Goal: Complete application form

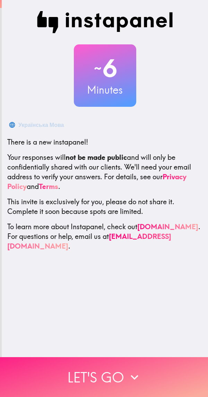
click at [121, 365] on button "Let's go" at bounding box center [104, 377] width 208 height 40
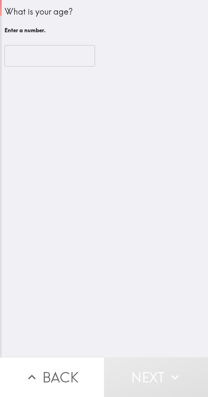
click at [58, 57] on input "number" at bounding box center [50, 56] width 91 height 22
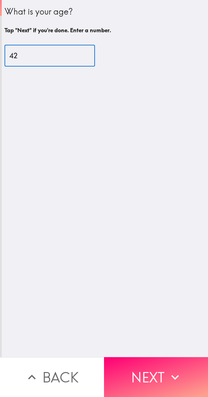
type input "42"
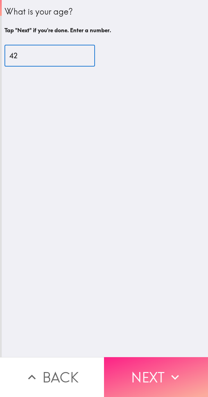
click at [153, 373] on button "Next" at bounding box center [156, 377] width 104 height 40
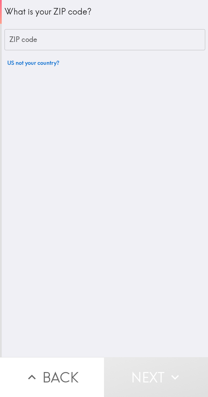
click at [145, 41] on input "ZIP code" at bounding box center [105, 40] width 201 height 22
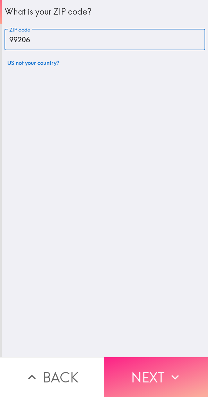
type input "99206"
click at [144, 372] on button "Next" at bounding box center [156, 377] width 104 height 40
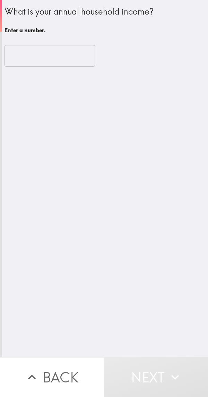
click at [68, 59] on input "number" at bounding box center [50, 56] width 91 height 22
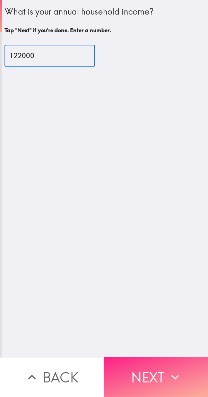
type input "122000"
click at [152, 375] on button "Next" at bounding box center [156, 377] width 104 height 40
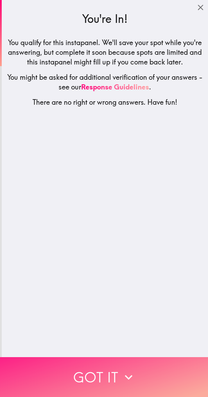
click at [112, 370] on button "Got it" at bounding box center [104, 377] width 208 height 40
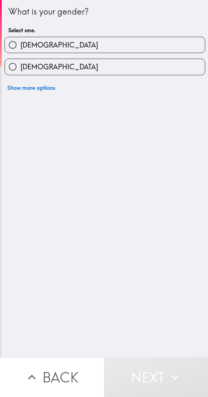
click at [150, 43] on label "[DEMOGRAPHIC_DATA]" at bounding box center [105, 45] width 200 height 16
click at [20, 43] on input "[DEMOGRAPHIC_DATA]" at bounding box center [13, 45] width 16 height 16
radio input "true"
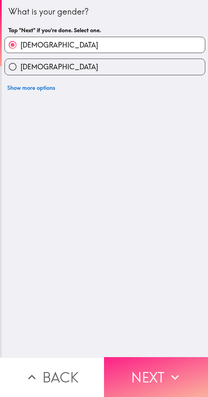
click at [146, 375] on button "Next" at bounding box center [156, 377] width 104 height 40
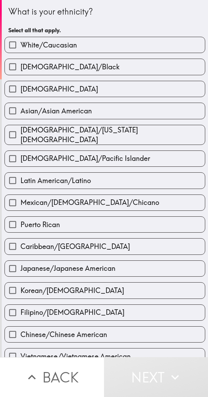
click at [124, 48] on label "White/Caucasian" at bounding box center [105, 45] width 200 height 16
click at [20, 48] on input "White/Caucasian" at bounding box center [13, 45] width 16 height 16
checkbox input "true"
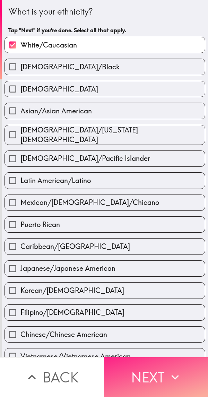
click at [151, 369] on button "Next" at bounding box center [156, 377] width 104 height 40
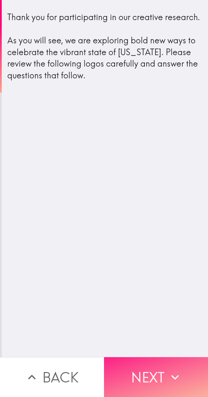
click at [146, 367] on button "Next" at bounding box center [156, 377] width 104 height 40
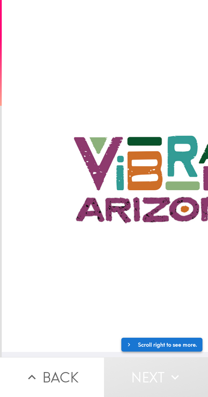
click at [127, 341] on icon "button" at bounding box center [130, 344] width 7 height 7
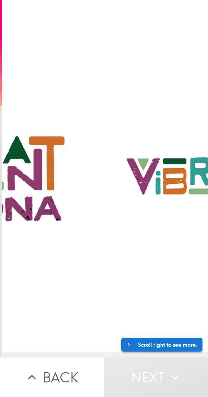
click at [152, 338] on button "Scroll right to see more." at bounding box center [161, 345] width 81 height 14
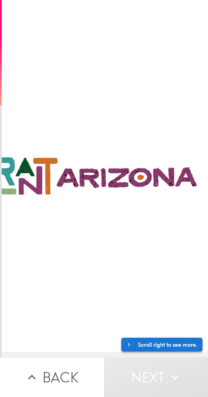
click at [158, 340] on button "Scroll right to see more." at bounding box center [161, 345] width 81 height 14
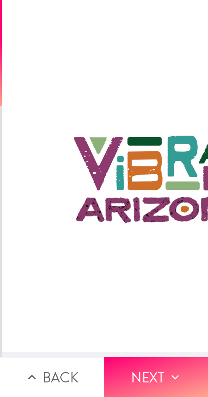
scroll to position [5, 0]
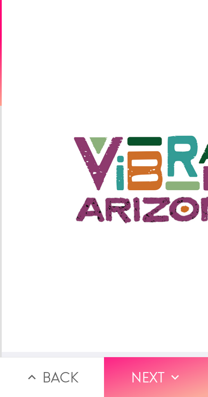
click at [161, 370] on button "Next" at bounding box center [156, 377] width 104 height 40
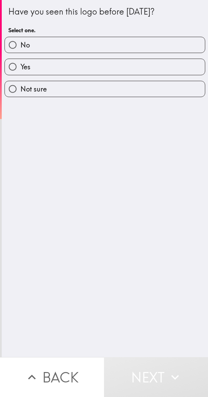
click at [120, 66] on label "Yes" at bounding box center [105, 67] width 200 height 16
click at [20, 66] on input "Yes" at bounding box center [13, 67] width 16 height 16
radio input "true"
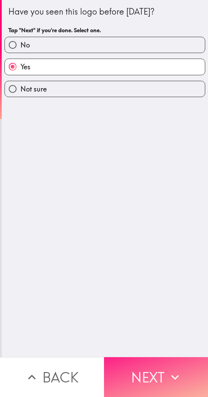
click at [158, 374] on button "Next" at bounding box center [156, 377] width 104 height 40
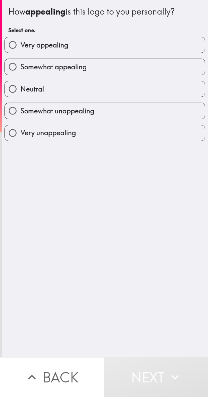
click at [140, 48] on label "Very appealing" at bounding box center [105, 45] width 200 height 16
click at [20, 48] on input "Very appealing" at bounding box center [13, 45] width 16 height 16
radio input "true"
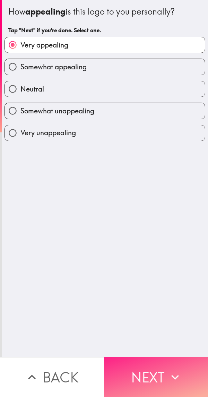
click at [151, 371] on button "Next" at bounding box center [156, 377] width 104 height 40
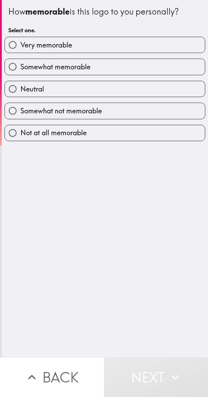
click at [138, 43] on label "Very memorable" at bounding box center [105, 45] width 200 height 16
click at [20, 43] on input "Very memorable" at bounding box center [13, 45] width 16 height 16
radio input "true"
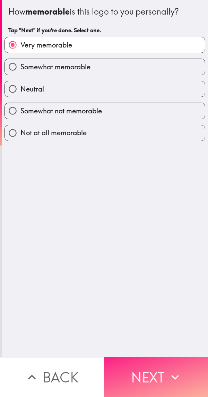
click at [148, 367] on button "Next" at bounding box center [156, 377] width 104 height 40
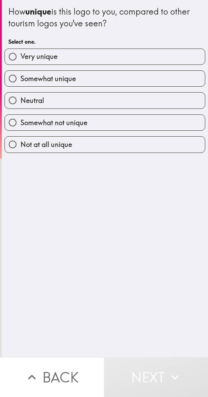
click at [132, 58] on label "Very unique" at bounding box center [105, 57] width 200 height 16
click at [20, 58] on input "Very unique" at bounding box center [13, 57] width 16 height 16
radio input "true"
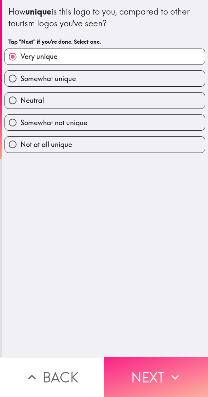
click at [150, 375] on button "Next" at bounding box center [156, 377] width 104 height 40
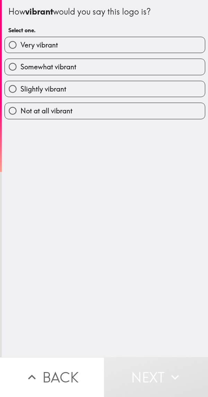
click at [120, 46] on label "Very vibrant" at bounding box center [105, 45] width 200 height 16
click at [20, 46] on input "Very vibrant" at bounding box center [13, 45] width 16 height 16
radio input "true"
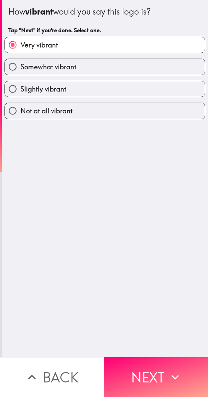
click at [115, 67] on label "Somewhat vibrant" at bounding box center [105, 67] width 200 height 16
click at [20, 67] on input "Somewhat vibrant" at bounding box center [13, 67] width 16 height 16
radio input "true"
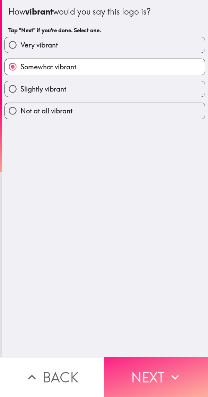
click at [148, 373] on button "Next" at bounding box center [156, 377] width 104 height 40
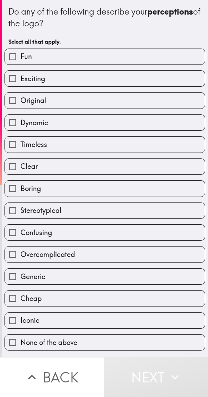
click at [121, 59] on label "Fun" at bounding box center [105, 57] width 200 height 16
click at [20, 59] on input "Fun" at bounding box center [13, 57] width 16 height 16
checkbox input "true"
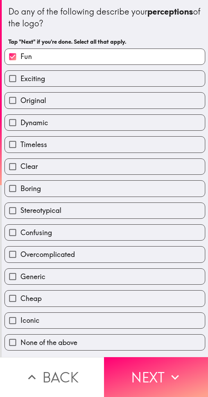
click at [100, 80] on label "Exciting" at bounding box center [105, 79] width 200 height 16
click at [20, 80] on input "Exciting" at bounding box center [13, 79] width 16 height 16
checkbox input "true"
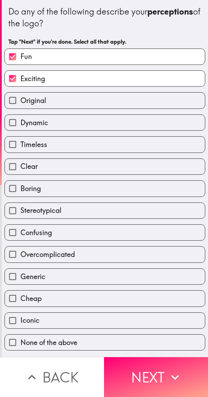
click at [94, 101] on label "Original" at bounding box center [105, 101] width 200 height 16
click at [20, 101] on input "Original" at bounding box center [13, 101] width 16 height 16
checkbox input "true"
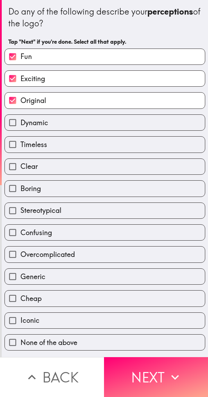
click at [93, 168] on label "Clear" at bounding box center [105, 167] width 200 height 16
click at [20, 168] on input "Clear" at bounding box center [13, 167] width 16 height 16
checkbox input "true"
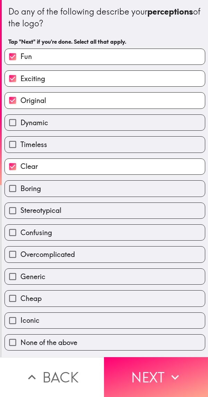
click at [60, 315] on label "Iconic" at bounding box center [105, 321] width 200 height 16
click at [20, 315] on input "Iconic" at bounding box center [13, 321] width 16 height 16
checkbox input "true"
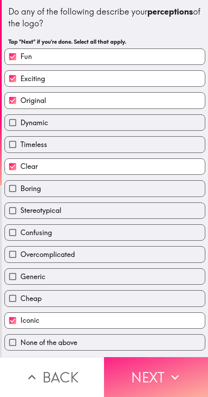
click at [149, 375] on button "Next" at bounding box center [156, 377] width 104 height 40
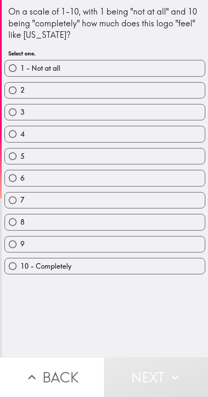
click at [77, 263] on label "10 - Completely" at bounding box center [105, 267] width 200 height 16
click at [20, 263] on input "10 - Completely" at bounding box center [13, 267] width 16 height 16
radio input "true"
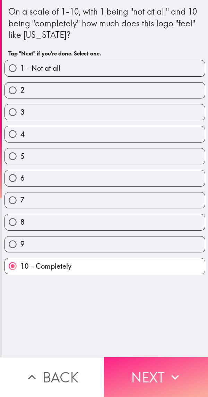
click at [146, 367] on button "Next" at bounding box center [156, 377] width 104 height 40
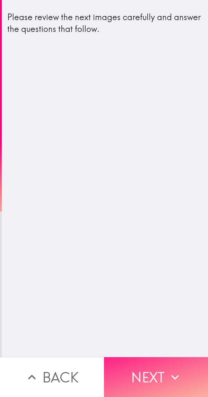
scroll to position [0, 3]
click at [146, 368] on button "Next" at bounding box center [156, 377] width 104 height 40
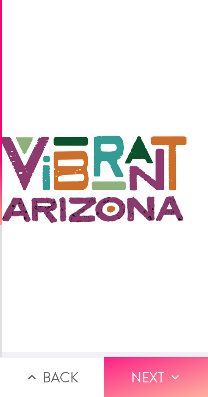
scroll to position [5, 76]
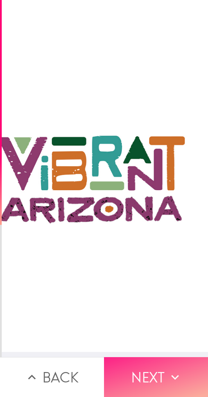
click at [151, 367] on button "Next" at bounding box center [156, 377] width 104 height 40
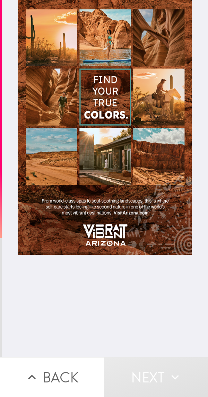
click at [164, 100] on div at bounding box center [105, 127] width 174 height 255
click at [156, 140] on div at bounding box center [105, 127] width 174 height 255
click at [105, 39] on div at bounding box center [105, 127] width 174 height 255
click at [59, 45] on div at bounding box center [105, 127] width 174 height 255
click at [56, 109] on div at bounding box center [105, 127] width 174 height 255
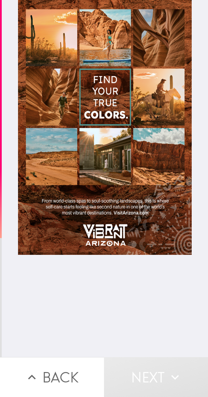
click at [107, 88] on div at bounding box center [105, 127] width 174 height 255
click at [127, 110] on div at bounding box center [105, 127] width 174 height 255
click at [158, 118] on div at bounding box center [105, 127] width 174 height 255
click at [104, 232] on div at bounding box center [105, 127] width 174 height 255
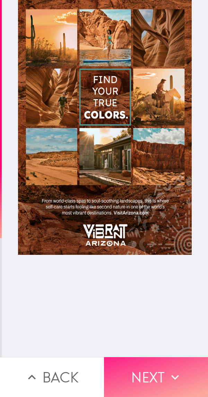
click at [141, 367] on button "Next" at bounding box center [156, 377] width 104 height 40
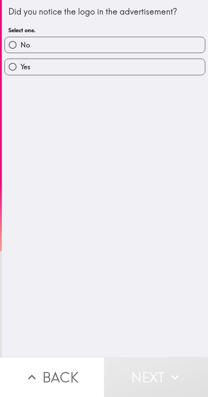
click at [109, 71] on label "Yes" at bounding box center [105, 67] width 200 height 16
click at [20, 71] on input "Yes" at bounding box center [13, 67] width 16 height 16
radio input "true"
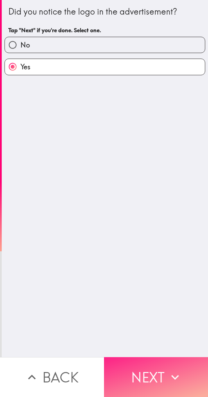
click at [147, 368] on button "Next" at bounding box center [156, 377] width 104 height 40
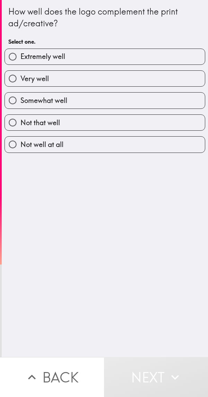
click at [121, 56] on label "Extremely well" at bounding box center [105, 57] width 200 height 16
click at [20, 56] on input "Extremely well" at bounding box center [13, 57] width 16 height 16
radio input "true"
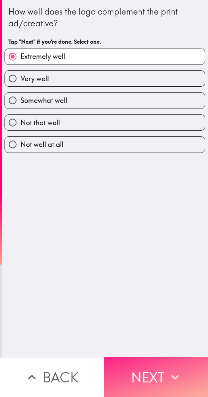
click at [150, 371] on button "Next" at bounding box center [156, 377] width 104 height 40
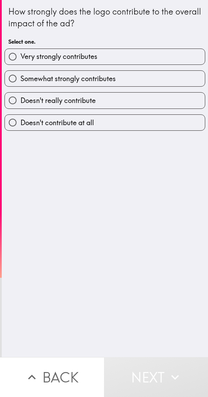
click at [121, 76] on label "Somewhat strongly contributes" at bounding box center [105, 79] width 200 height 16
click at [20, 76] on input "Somewhat strongly contributes" at bounding box center [13, 79] width 16 height 16
radio input "true"
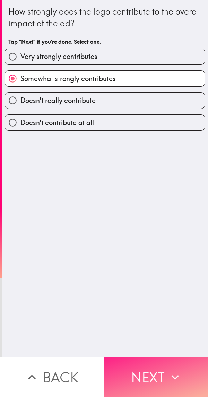
click at [141, 369] on button "Next" at bounding box center [156, 377] width 104 height 40
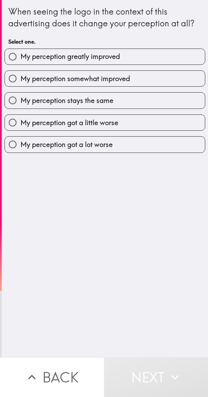
click at [132, 60] on label "My perception greatly improved" at bounding box center [105, 57] width 200 height 16
click at [20, 60] on input "My perception greatly improved" at bounding box center [13, 57] width 16 height 16
radio input "true"
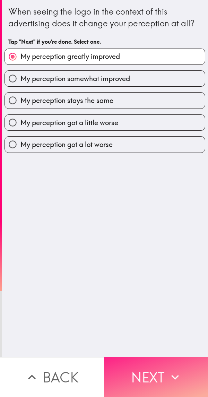
click at [138, 369] on button "Next" at bounding box center [156, 377] width 104 height 40
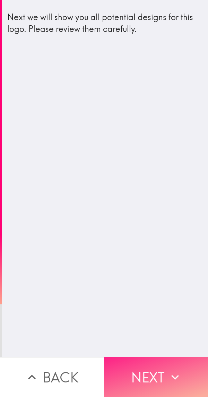
click at [145, 376] on button "Next" at bounding box center [156, 377] width 104 height 40
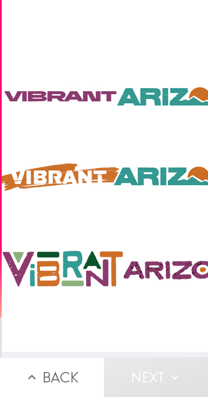
scroll to position [0, 321]
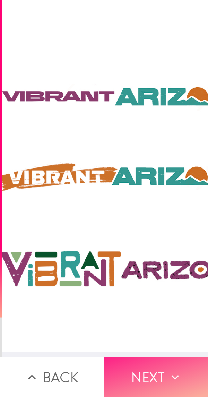
click at [143, 370] on button "Next" at bounding box center [156, 377] width 104 height 40
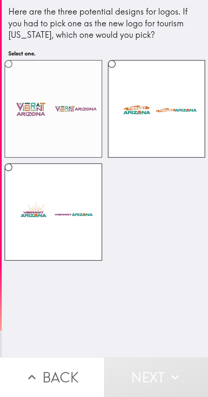
click at [61, 124] on label at bounding box center [54, 109] width 98 height 98
click at [16, 72] on input "radio" at bounding box center [9, 64] width 16 height 16
radio input "true"
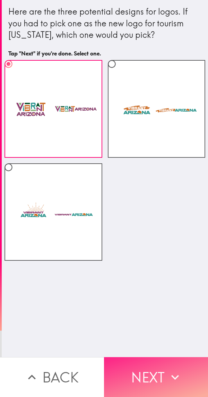
click at [140, 368] on button "Next" at bounding box center [156, 377] width 104 height 40
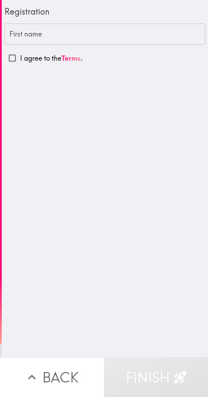
click at [127, 31] on input "First name" at bounding box center [105, 35] width 201 height 22
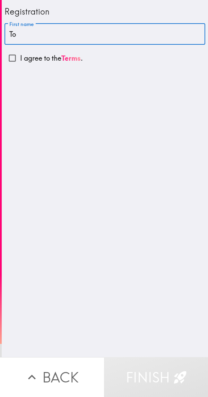
type input "T"
type input "h"
click at [111, 32] on input "[PERSON_NAME]" at bounding box center [105, 35] width 201 height 22
type input "C"
click at [144, 30] on input "[PERSON_NAME]" at bounding box center [105, 35] width 201 height 22
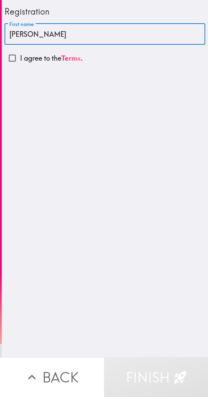
type input "[PERSON_NAME]"
click at [143, 252] on div "Registration First name [PERSON_NAME] First name I agree to the Terms ." at bounding box center [105, 178] width 206 height 357
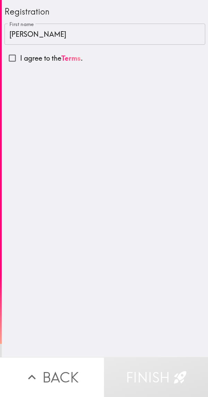
click at [15, 57] on input "I agree to the Terms ." at bounding box center [13, 58] width 16 height 16
checkbox input "true"
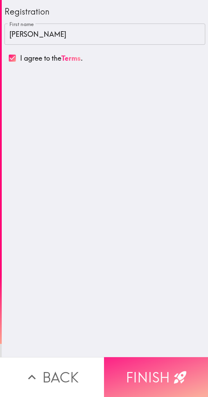
click at [150, 368] on button "Finish" at bounding box center [156, 377] width 104 height 40
